Goal: Task Accomplishment & Management: Manage account settings

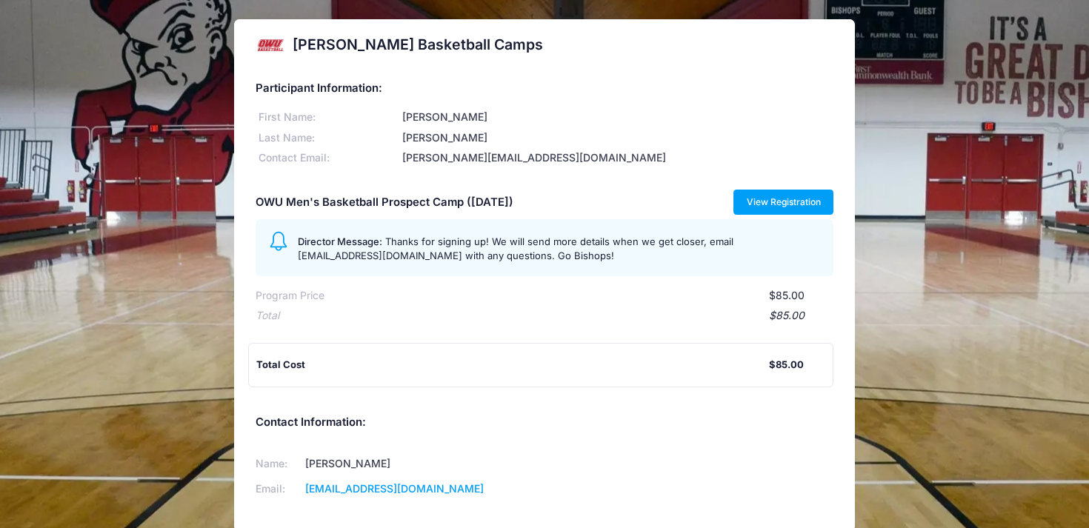
click at [796, 200] on link "View Registration" at bounding box center [783, 202] width 100 height 25
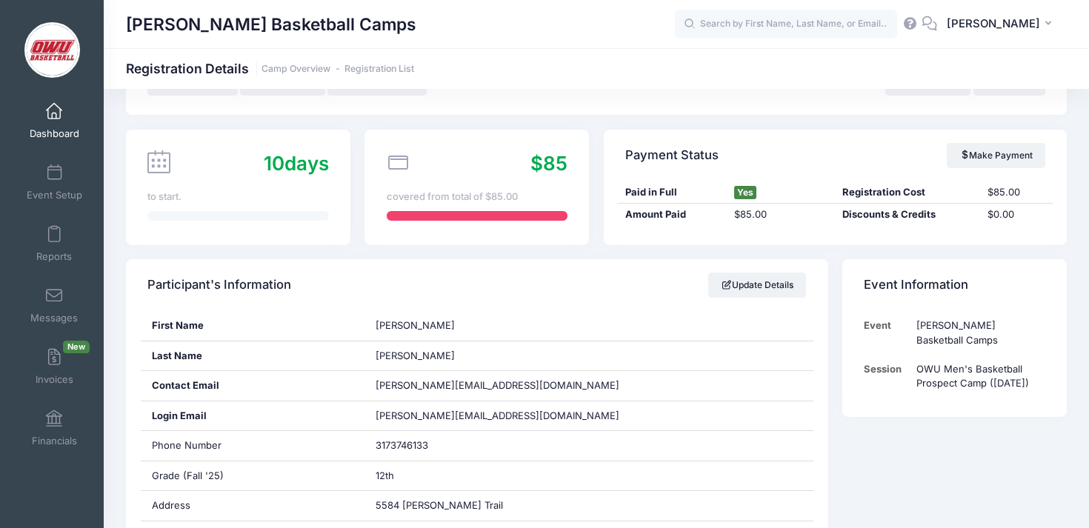
scroll to position [123, 0]
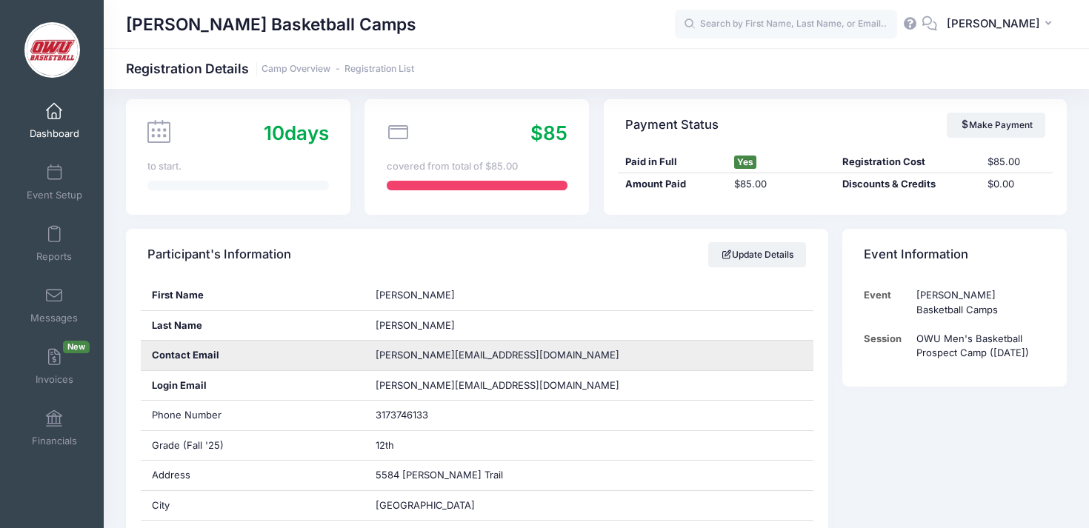
click at [458, 354] on span "owen.d.pannell2007@gmail.com" at bounding box center [498, 355] width 244 height 12
copy div "owen.d.pannell2007@gmail.com"
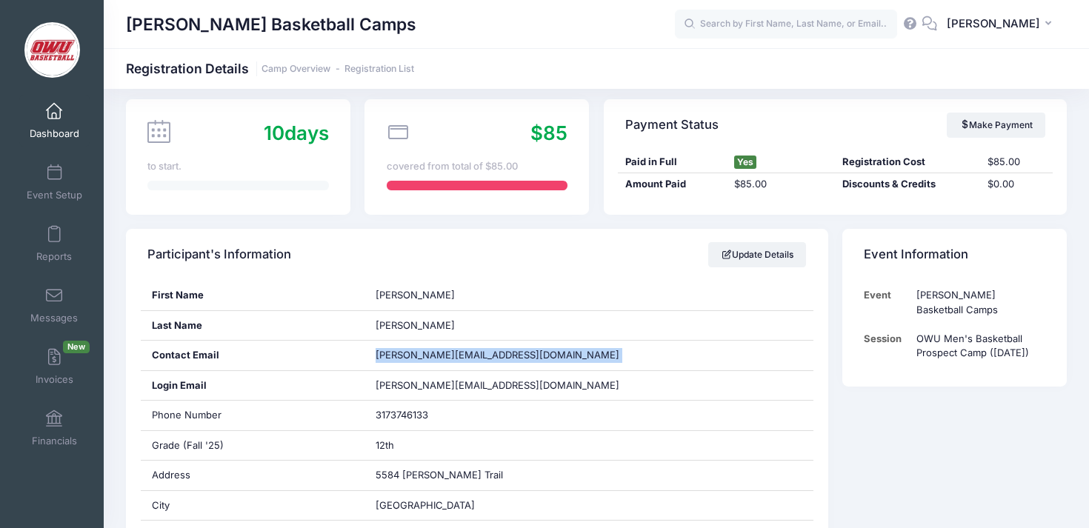
copy div "owen.d.pannell2007@gmail.com"
click at [61, 123] on link "Dashboard" at bounding box center [54, 121] width 70 height 52
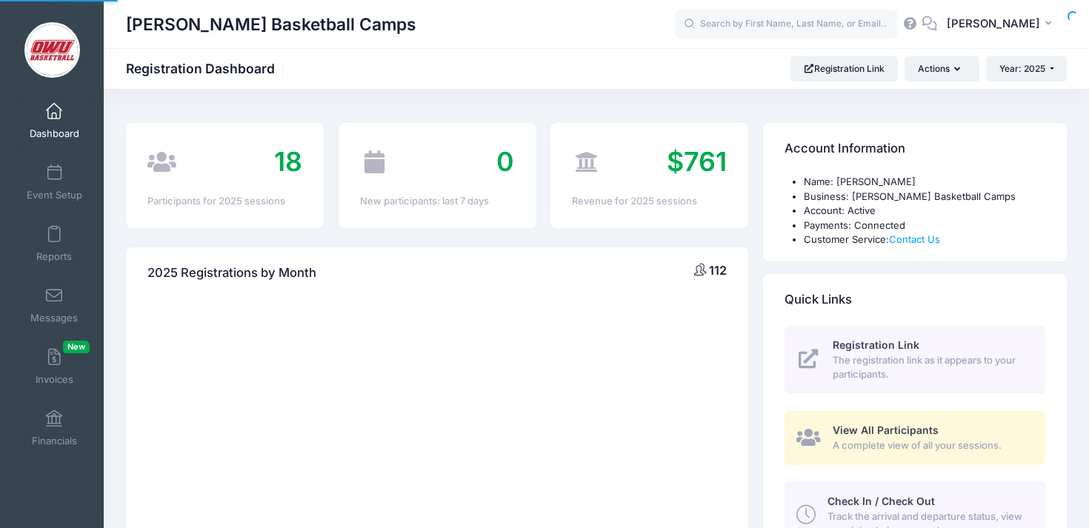
select select
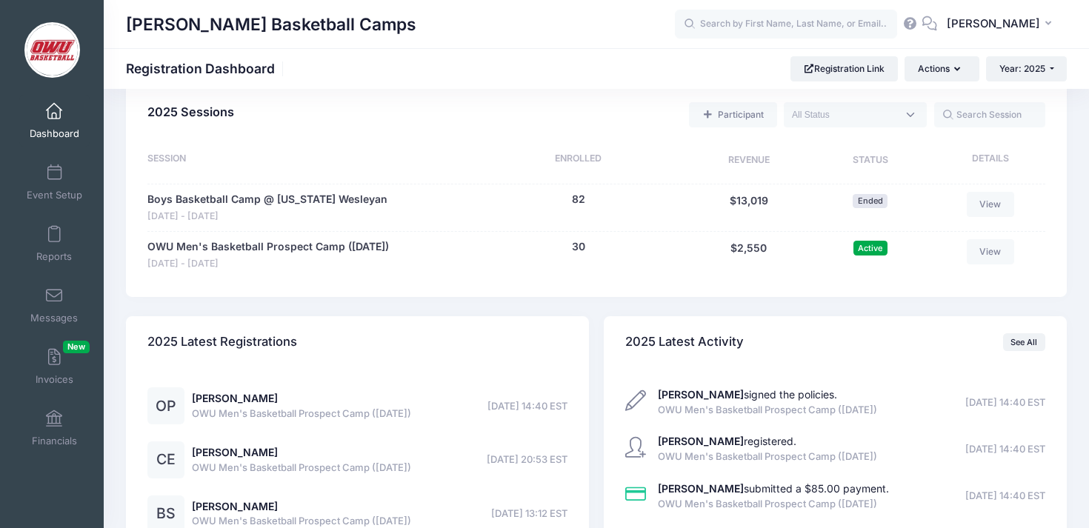
scroll to position [630, 0]
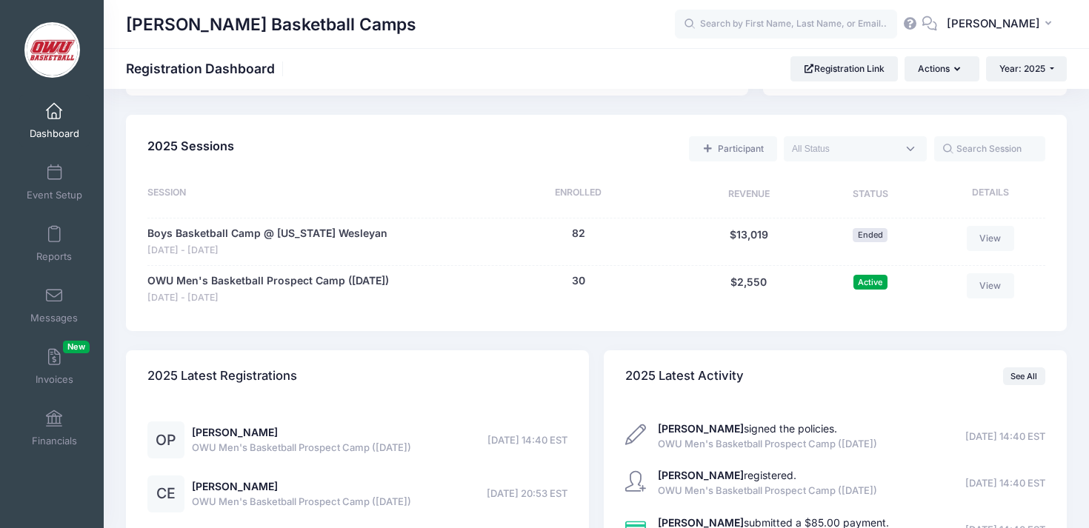
click at [635, 238] on div "82 (Waitlist: 0)" at bounding box center [578, 242] width 216 height 32
click at [638, 142] on div "Participant Upcoming Live Completed" at bounding box center [642, 149] width 806 height 30
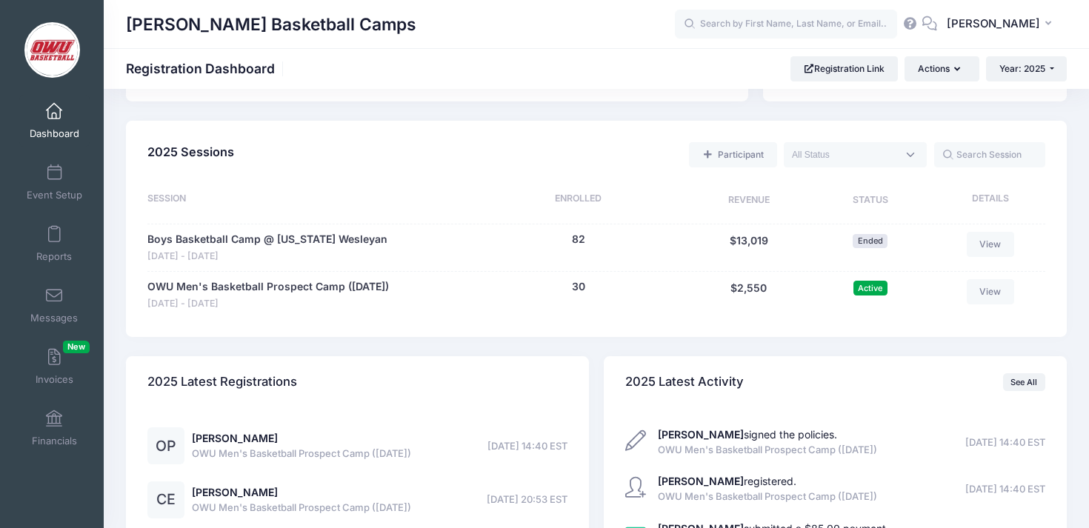
scroll to position [681, 0]
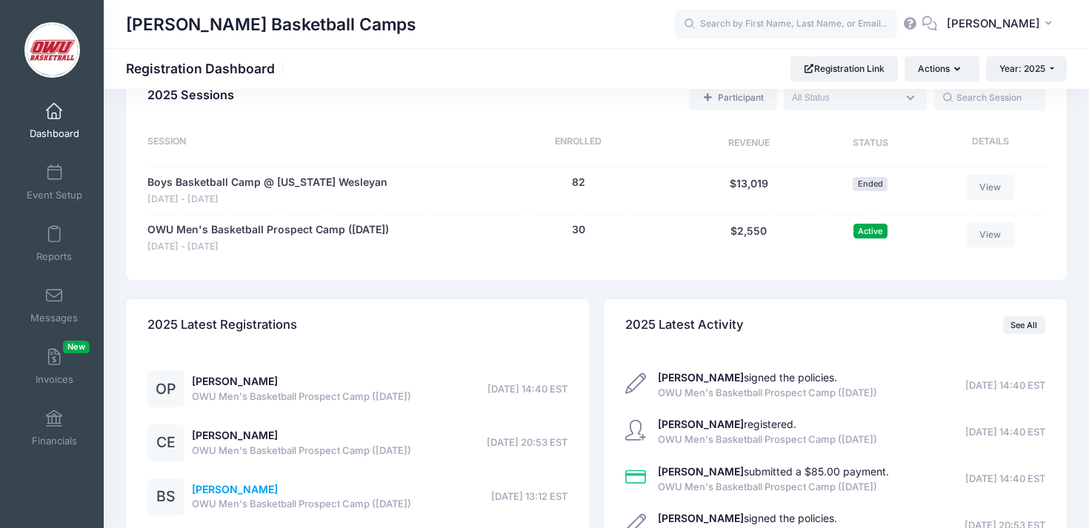
click at [236, 496] on link "[PERSON_NAME]" at bounding box center [235, 489] width 86 height 13
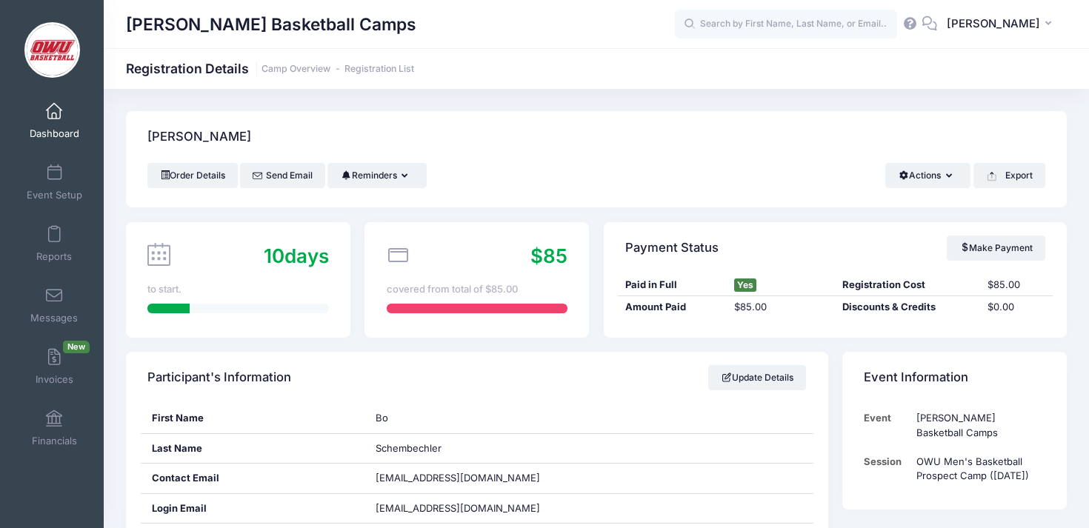
click at [54, 137] on span "Dashboard" at bounding box center [55, 133] width 50 height 13
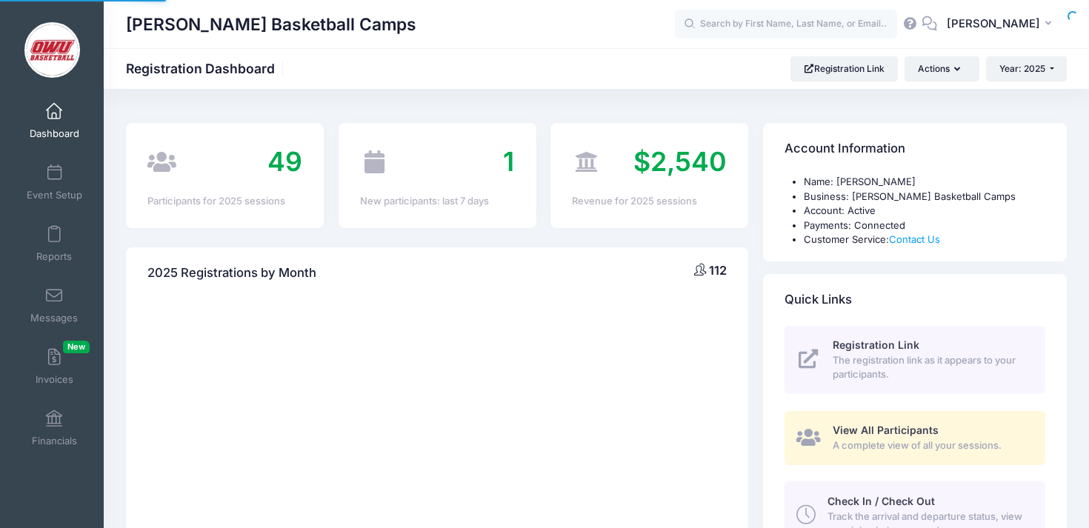
select select
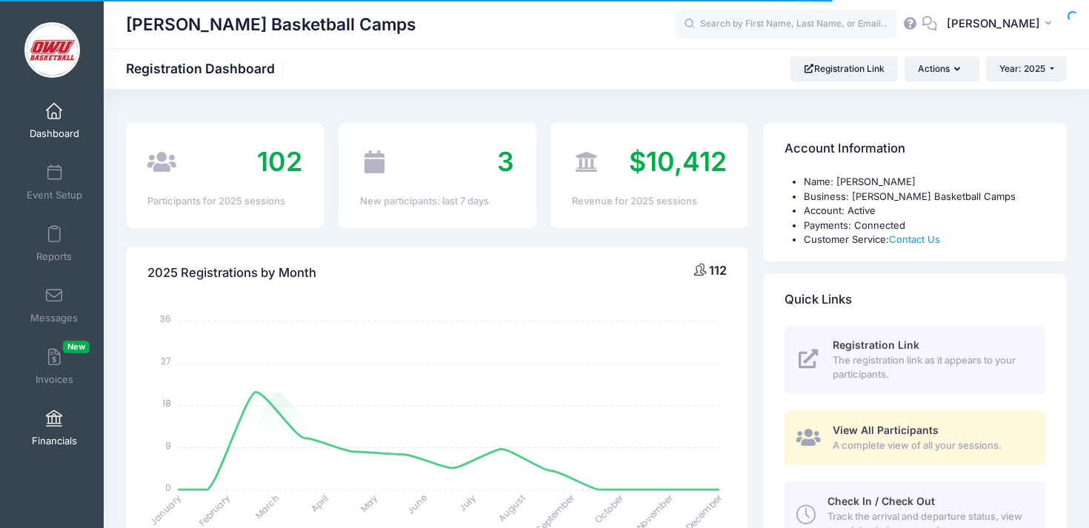
click at [52, 436] on span "Financials" at bounding box center [54, 441] width 45 height 13
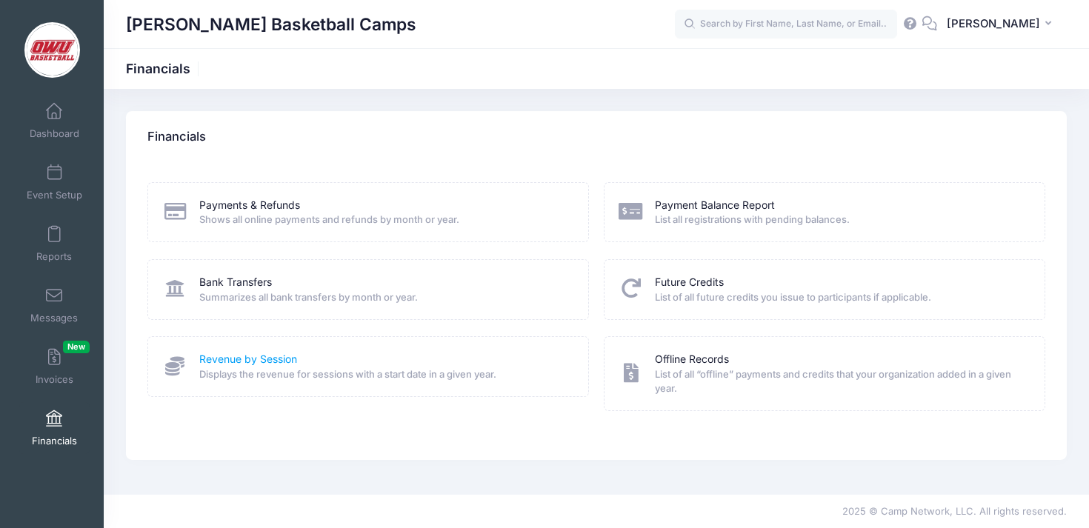
click at [241, 363] on link "Revenue by Session" at bounding box center [248, 360] width 98 height 16
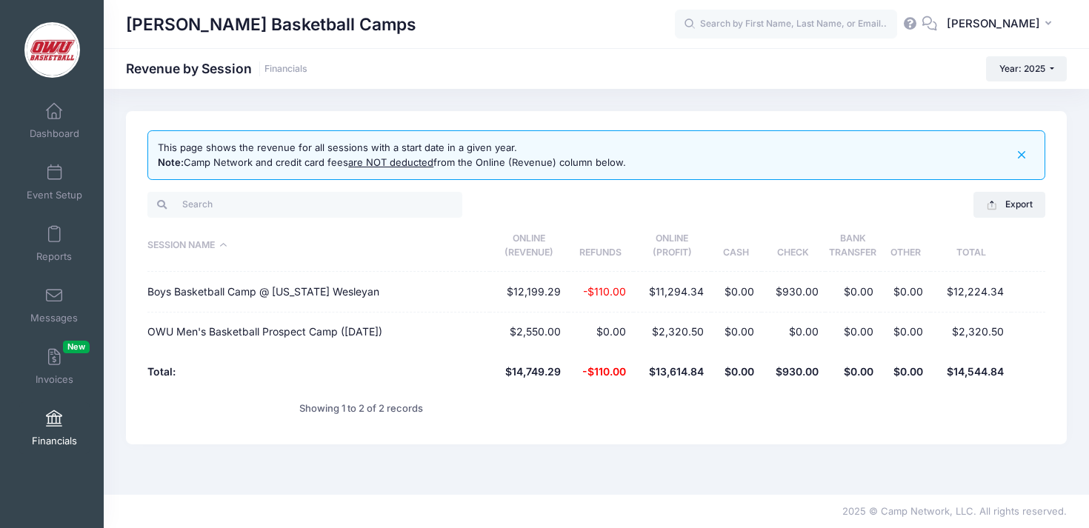
click at [49, 438] on span "Financials" at bounding box center [54, 441] width 45 height 13
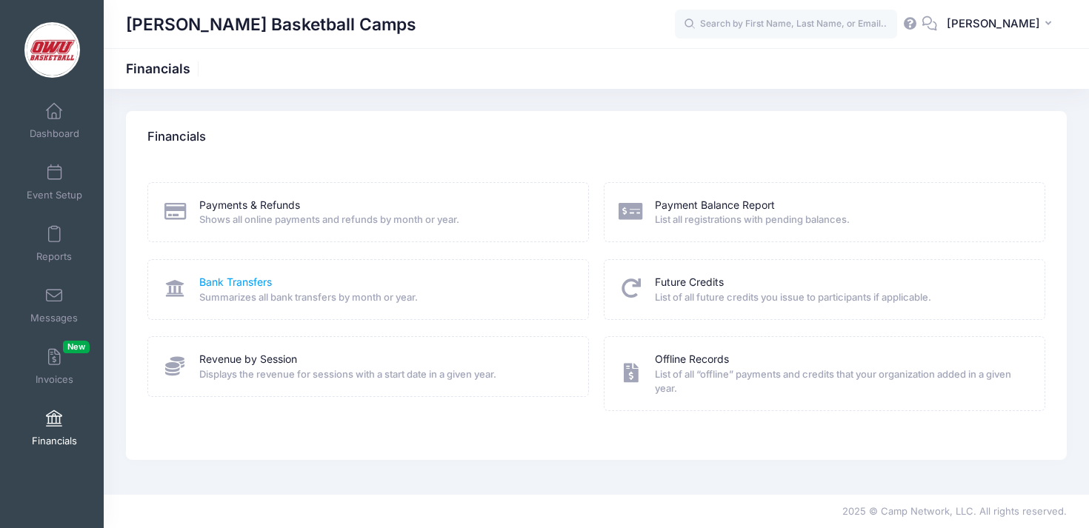
click at [242, 287] on link "Bank Transfers" at bounding box center [235, 283] width 73 height 16
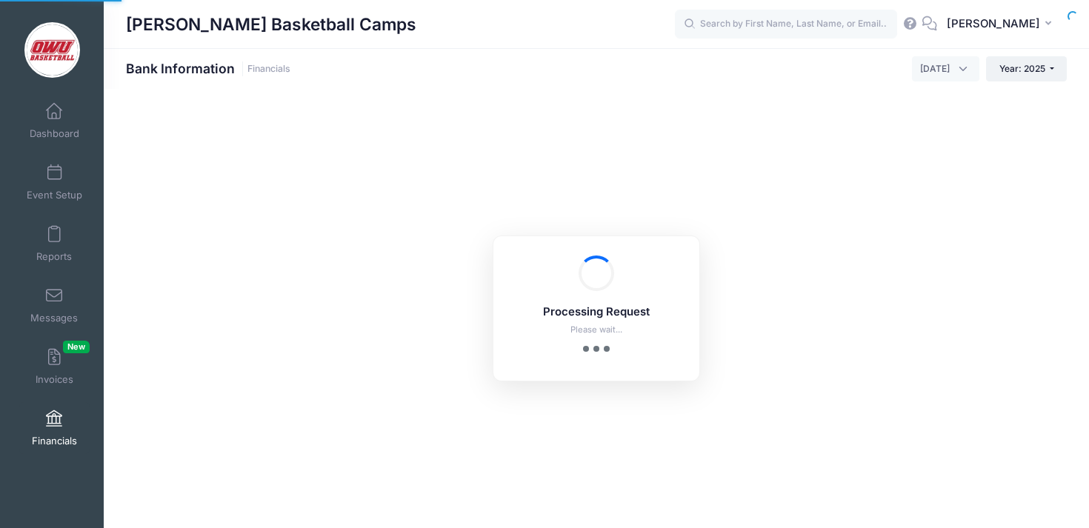
select select "10"
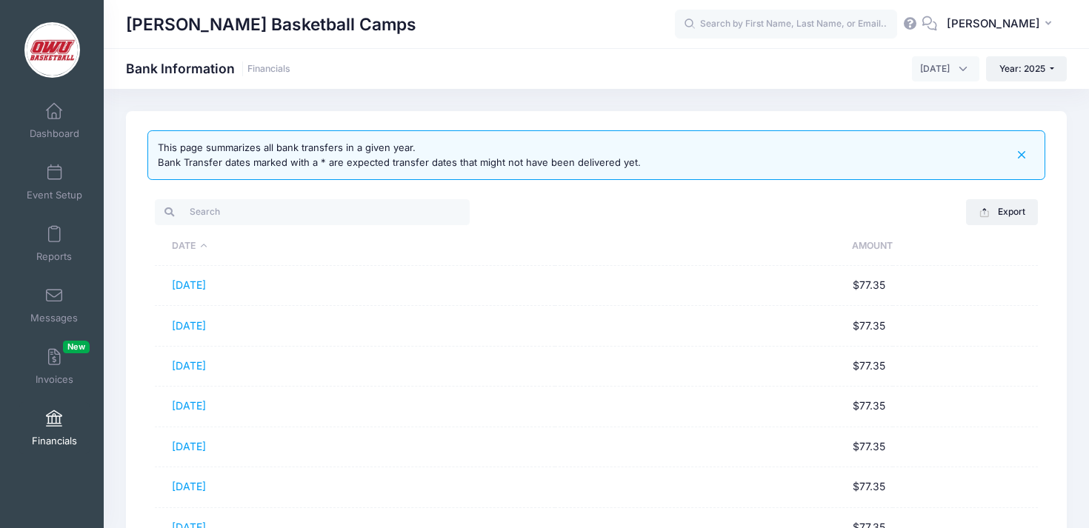
click at [53, 438] on span "Financials" at bounding box center [54, 441] width 45 height 13
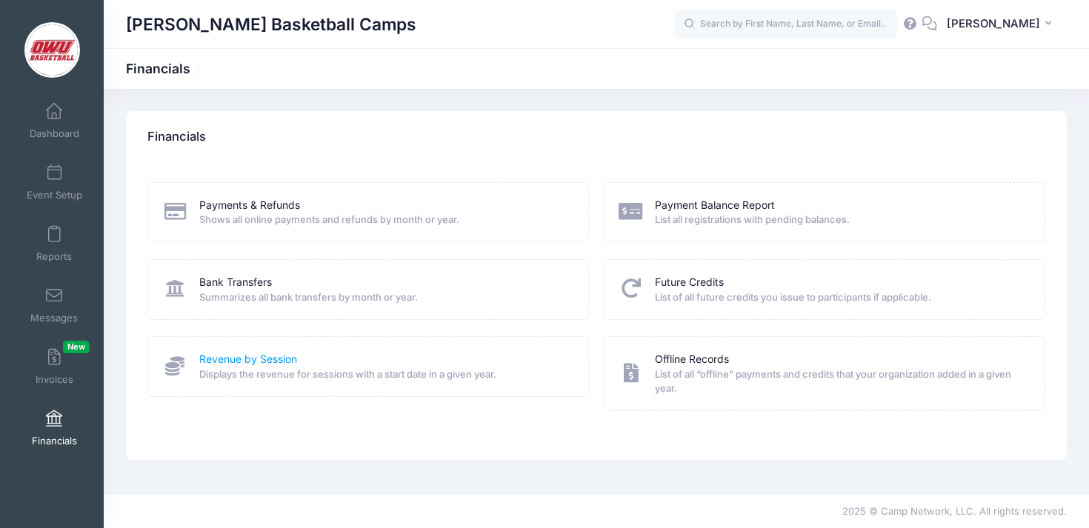
click at [259, 356] on link "Revenue by Session" at bounding box center [248, 360] width 98 height 16
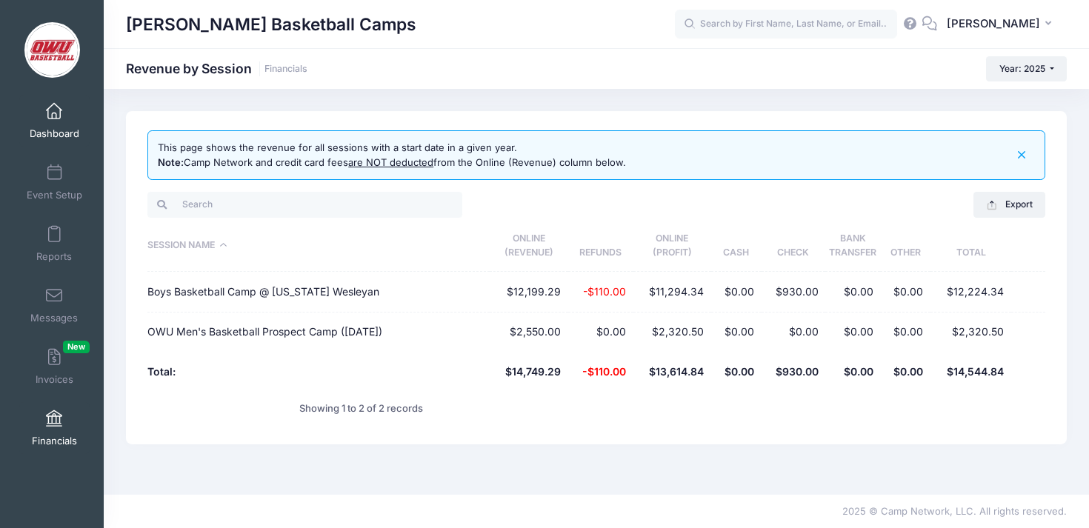
click at [64, 110] on link "Dashboard" at bounding box center [54, 121] width 70 height 52
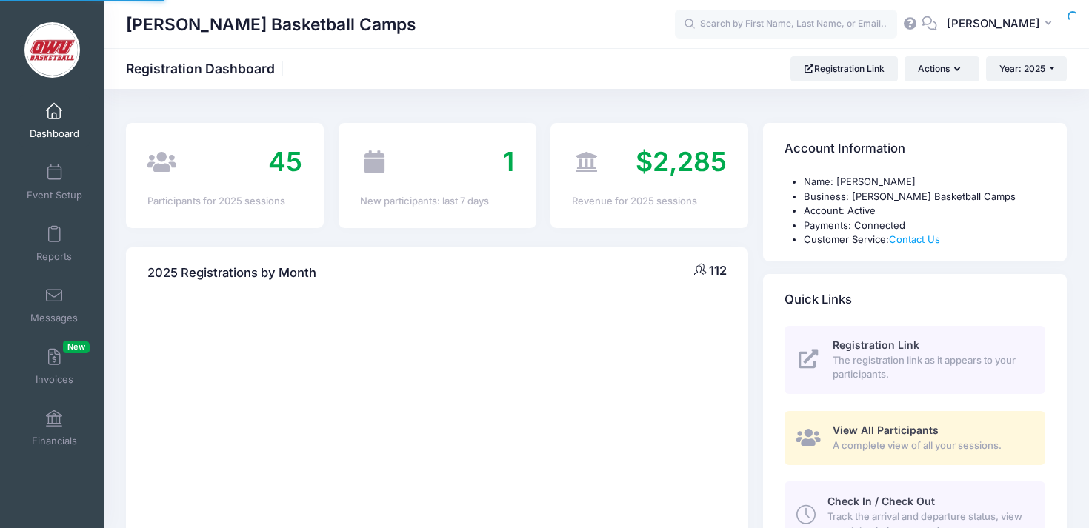
select select
